Goal: Information Seeking & Learning: Learn about a topic

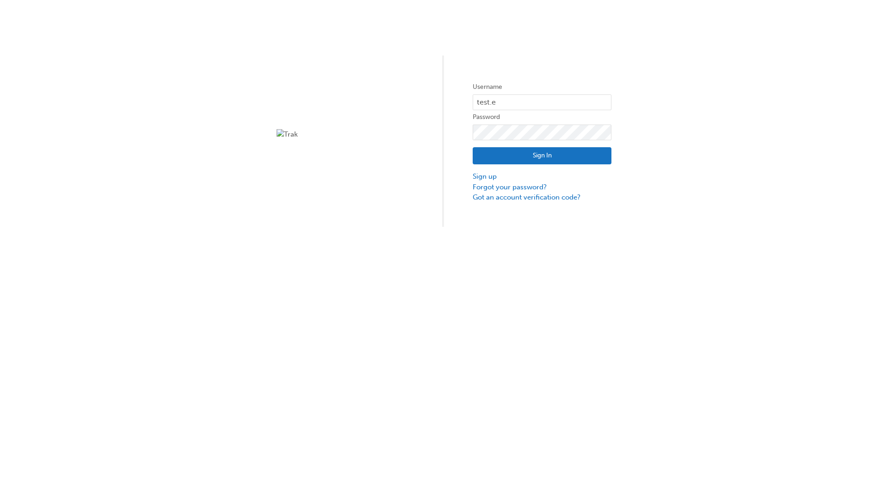
type input "test.e2e.user31"
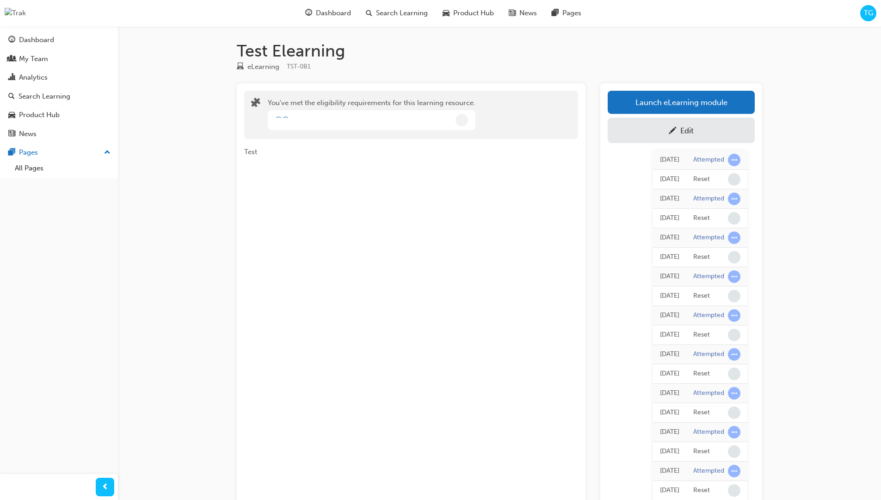
scroll to position [82, 0]
